Goal: Transaction & Acquisition: Book appointment/travel/reservation

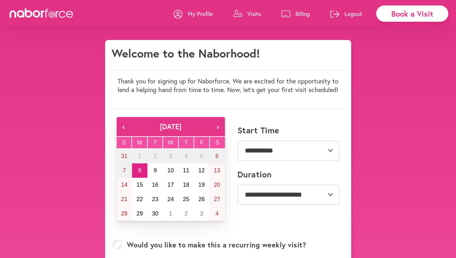
click at [186, 9] on link "My Profile" at bounding box center [193, 13] width 39 height 19
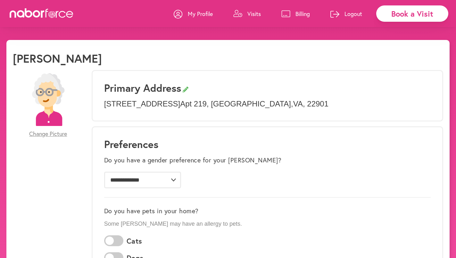
click at [49, 9] on icon at bounding box center [42, 13] width 64 height 10
click at [40, 12] on icon at bounding box center [42, 13] width 64 height 10
click at [54, 17] on icon at bounding box center [42, 13] width 64 height 10
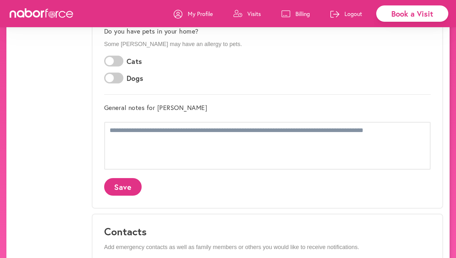
scroll to position [375, 0]
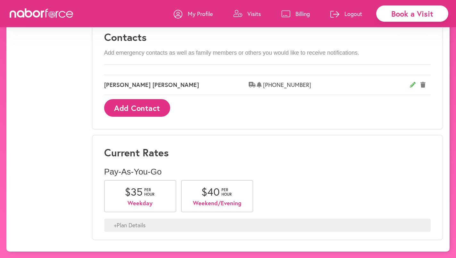
click at [51, 15] on icon at bounding box center [42, 13] width 64 height 10
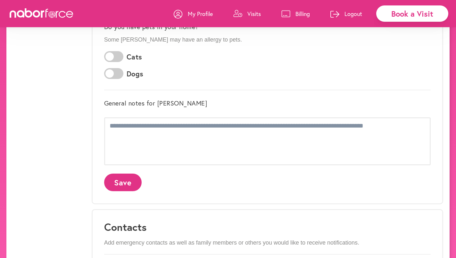
scroll to position [0, 0]
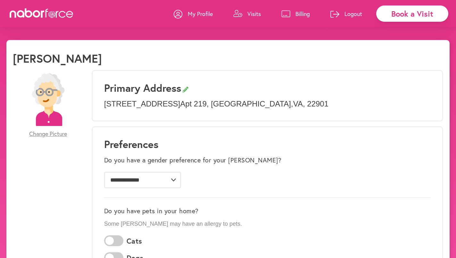
click at [397, 13] on div "Book a Visit" at bounding box center [412, 13] width 72 height 16
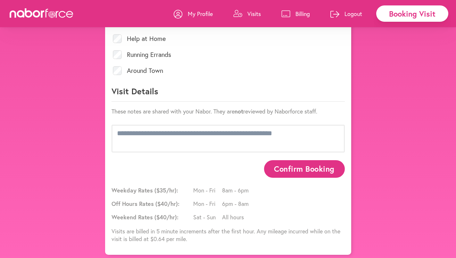
scroll to position [317, 0]
